Goal: Task Accomplishment & Management: Complete application form

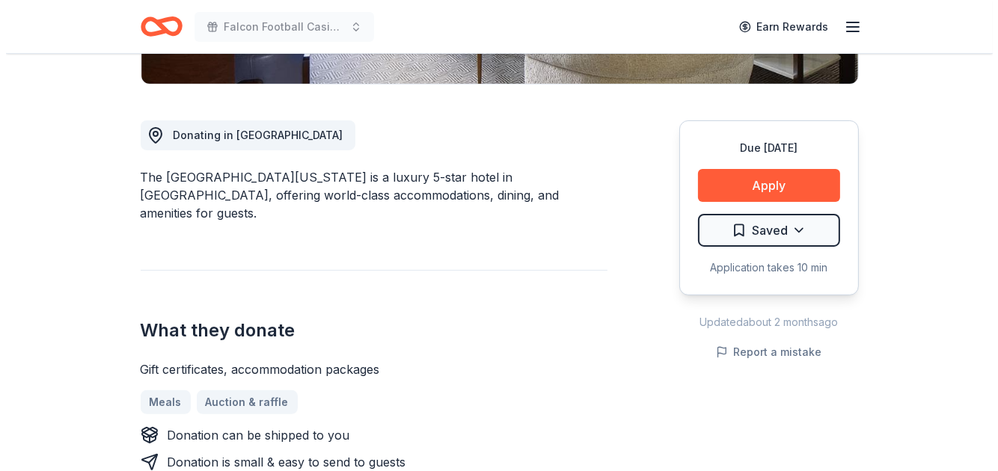
scroll to position [422, 0]
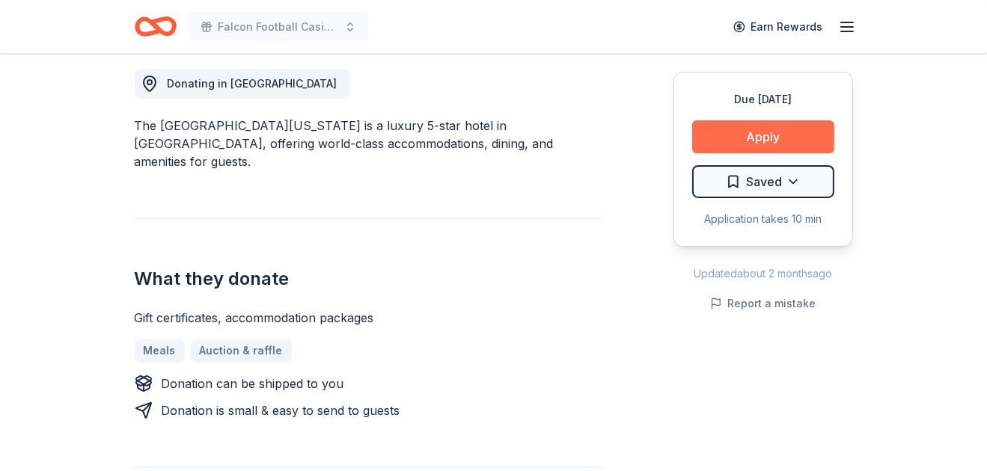
click at [767, 129] on button "Apply" at bounding box center [763, 136] width 142 height 33
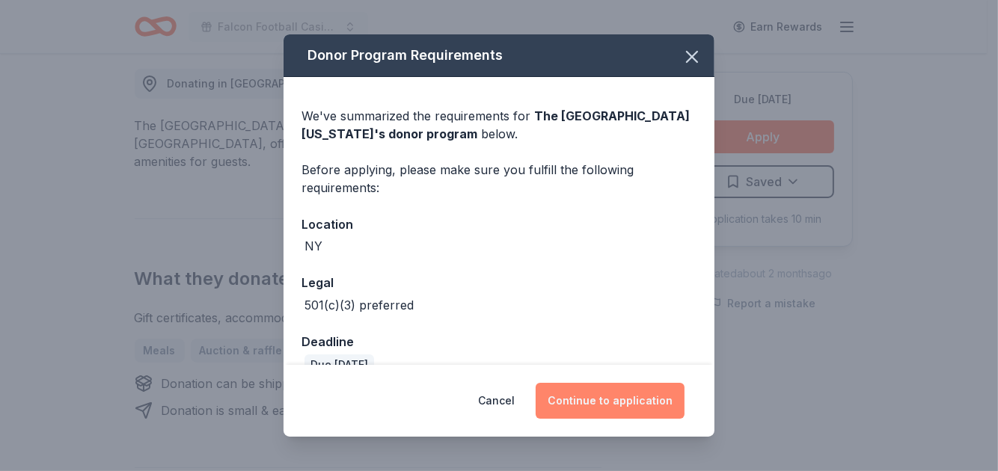
click at [598, 395] on button "Continue to application" at bounding box center [610, 401] width 149 height 36
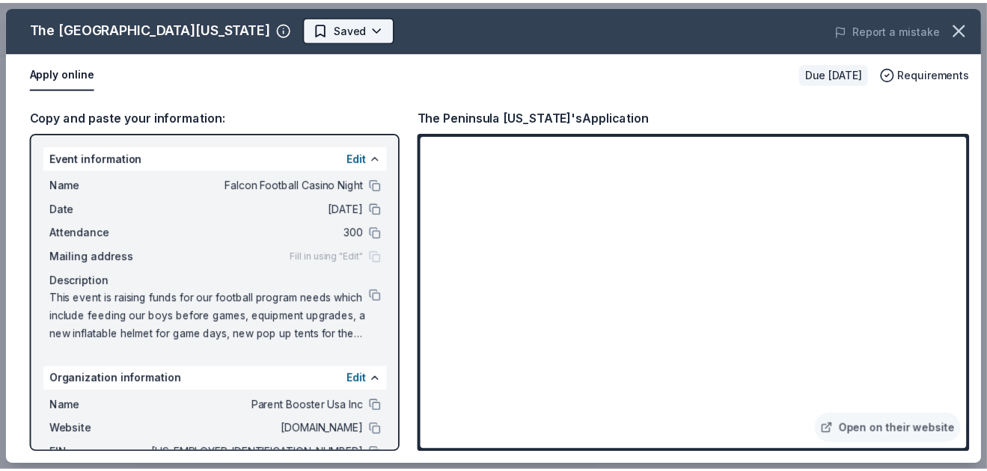
scroll to position [0, 0]
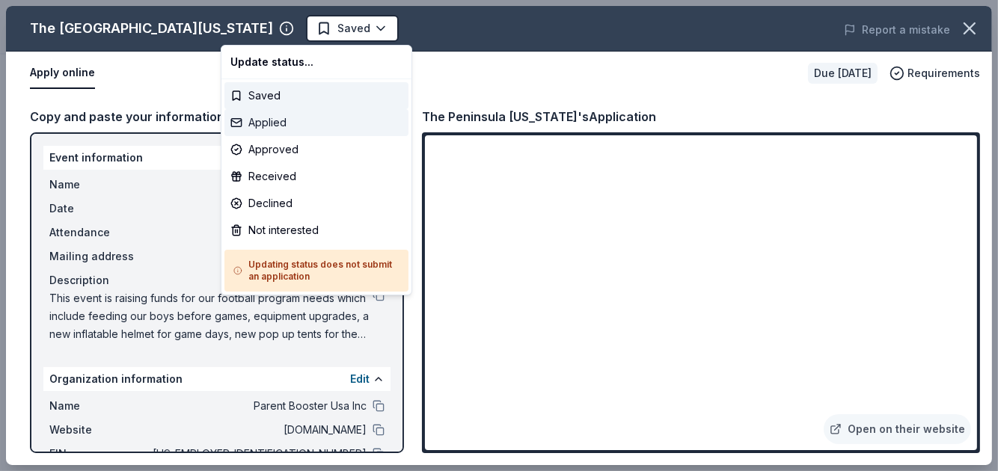
click at [266, 117] on div "Applied" at bounding box center [316, 122] width 184 height 27
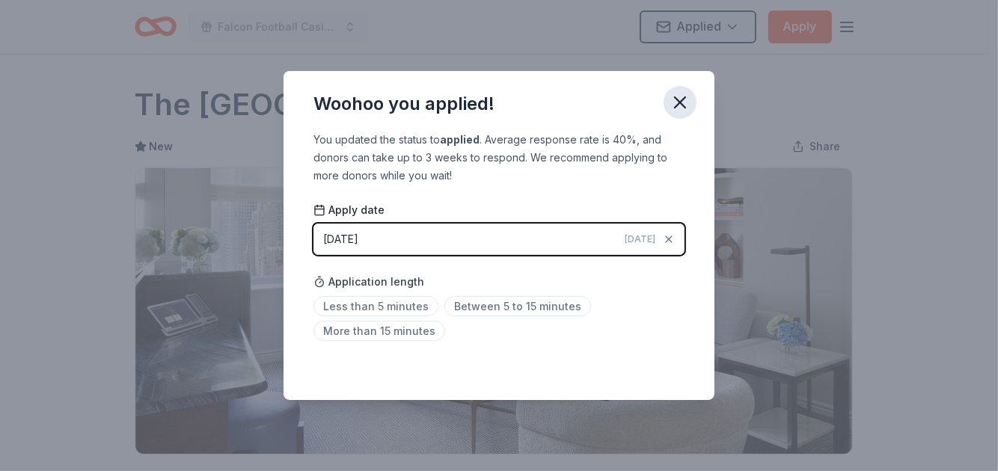
click at [693, 102] on button "button" at bounding box center [679, 102] width 33 height 33
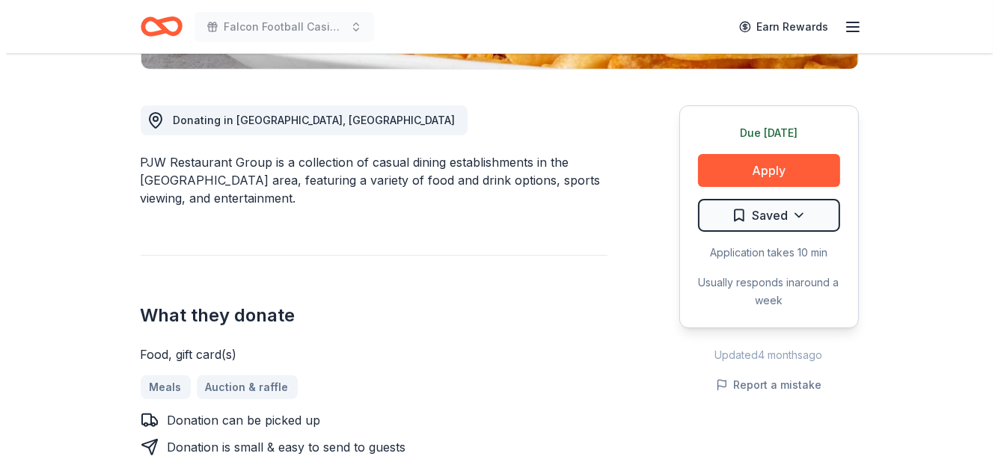
scroll to position [412, 0]
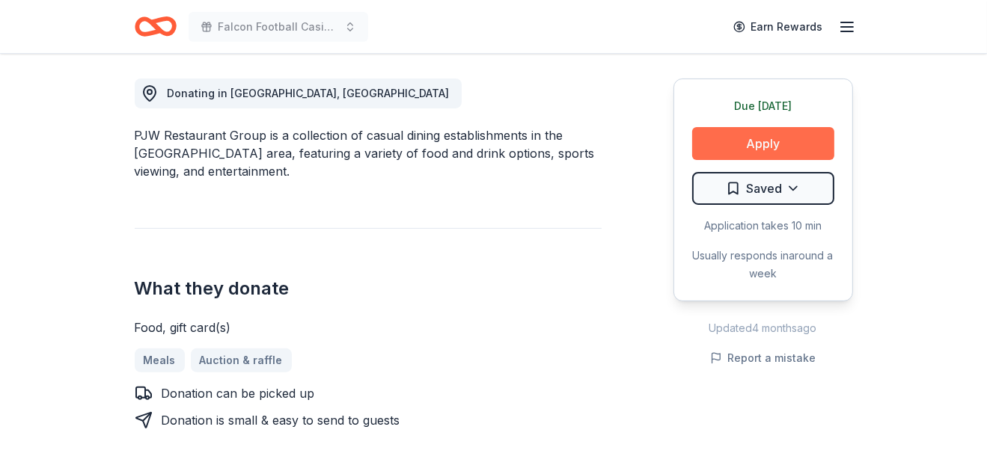
click at [769, 142] on button "Apply" at bounding box center [763, 143] width 142 height 33
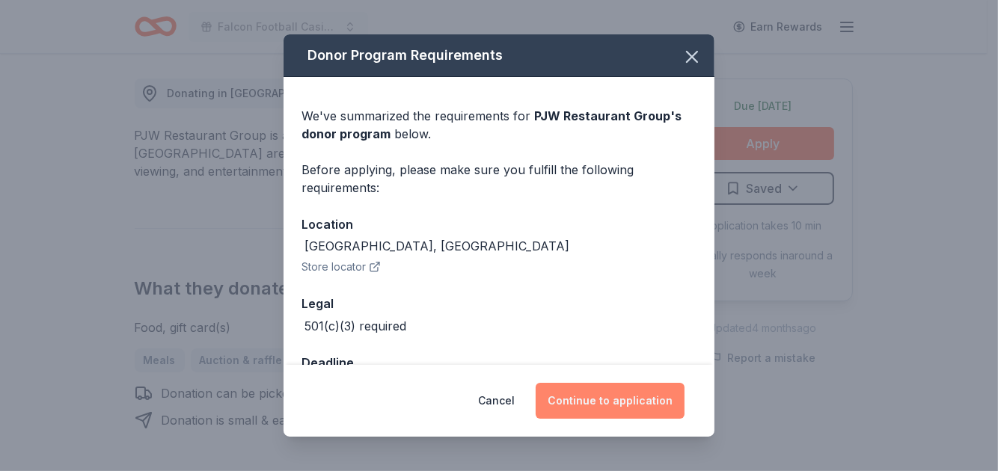
click at [621, 393] on button "Continue to application" at bounding box center [610, 401] width 149 height 36
